Goal: Use online tool/utility: Utilize a website feature to perform a specific function

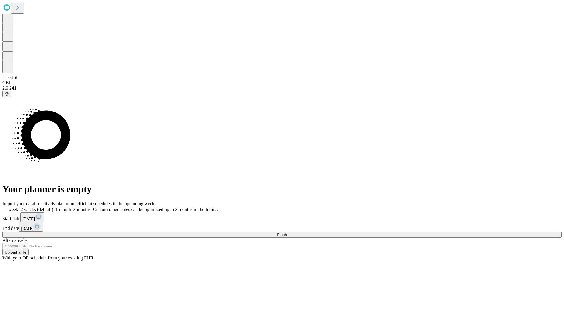
click at [287, 233] on span "Fetch" at bounding box center [282, 235] width 10 height 4
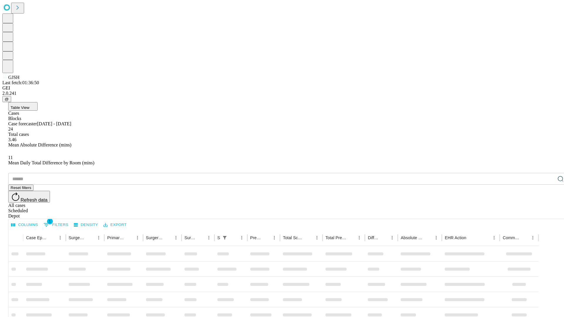
click at [29, 105] on span "Table View" at bounding box center [20, 107] width 19 height 4
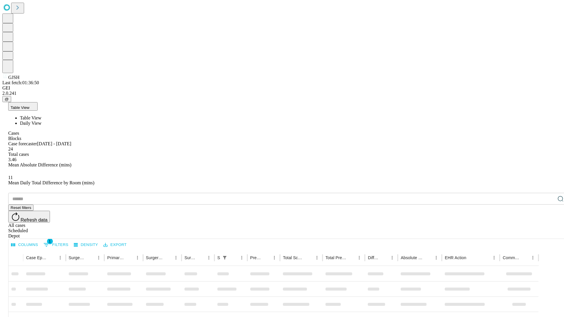
click at [41, 121] on span "Daily View" at bounding box center [30, 123] width 21 height 5
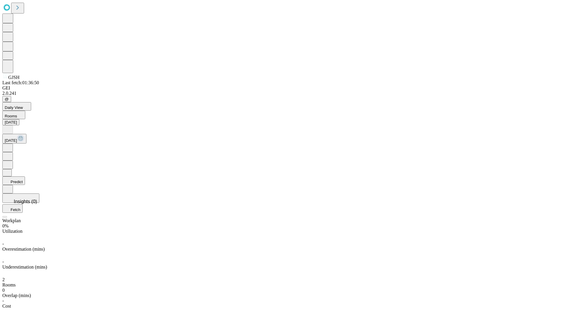
click at [25, 176] on button "Predict" at bounding box center [13, 180] width 23 height 9
